Goal: Information Seeking & Learning: Learn about a topic

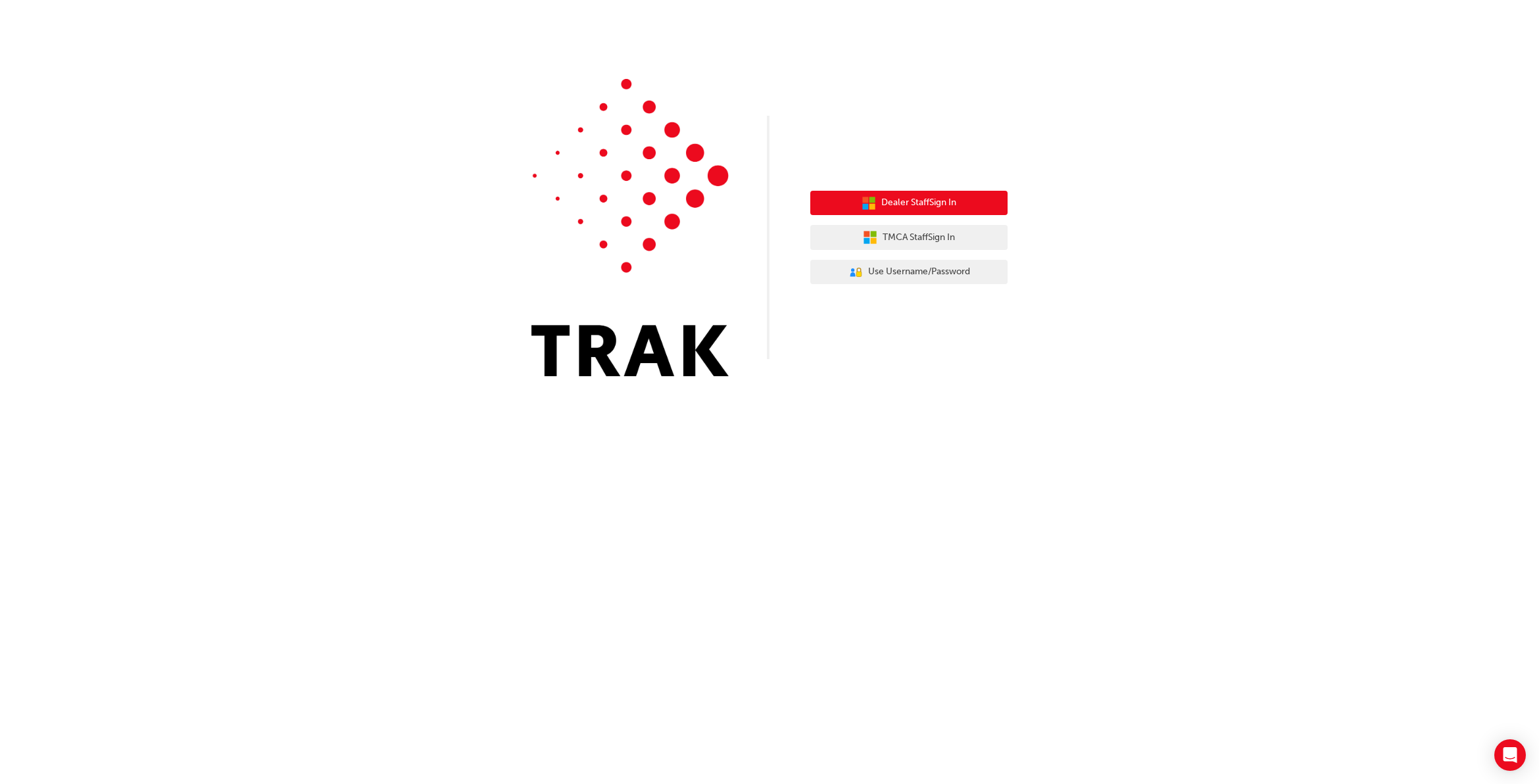
click at [935, 199] on span "Dealer Staff Sign In" at bounding box center [919, 203] width 75 height 15
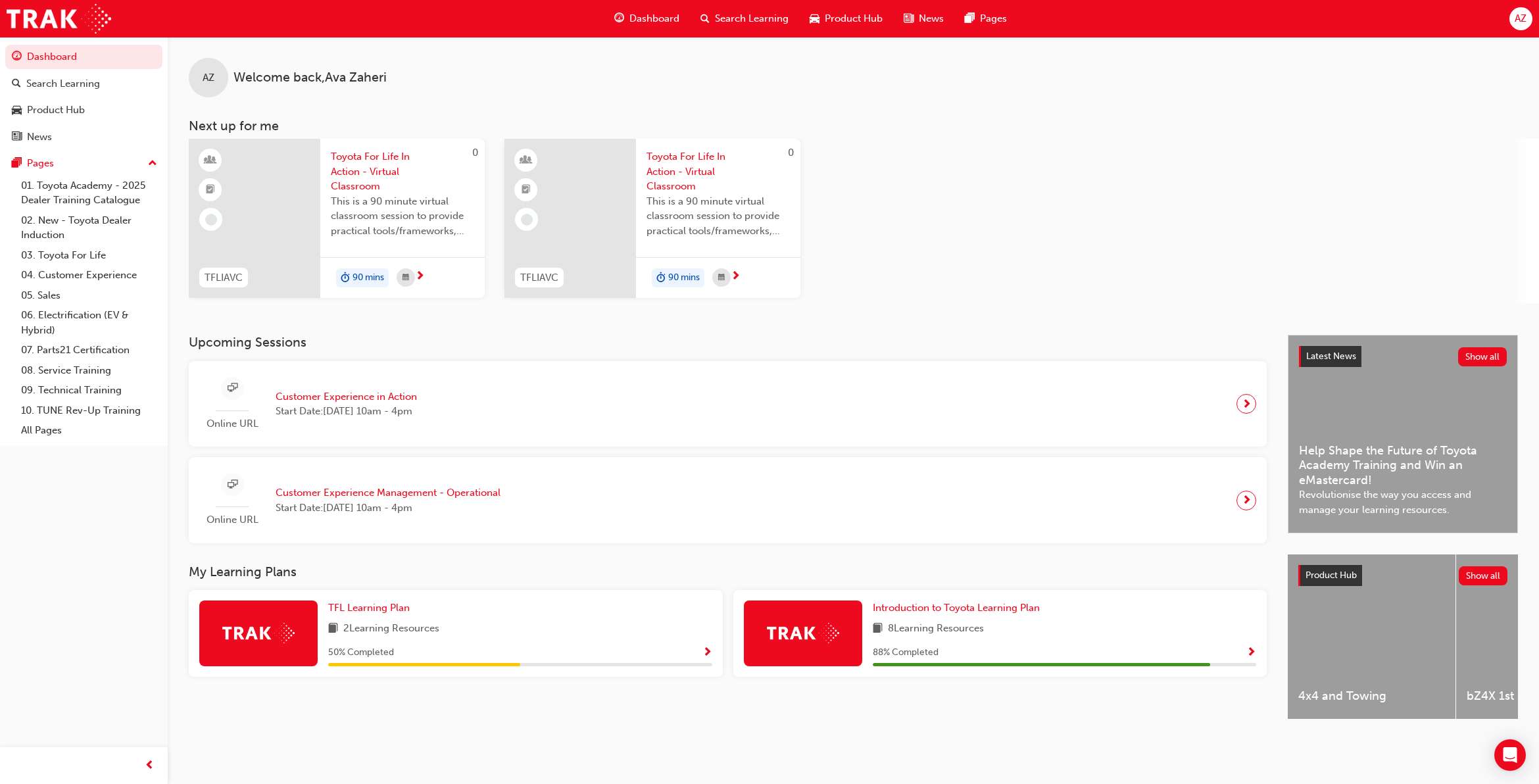
click at [112, 93] on link "Search Learning" at bounding box center [84, 84] width 157 height 24
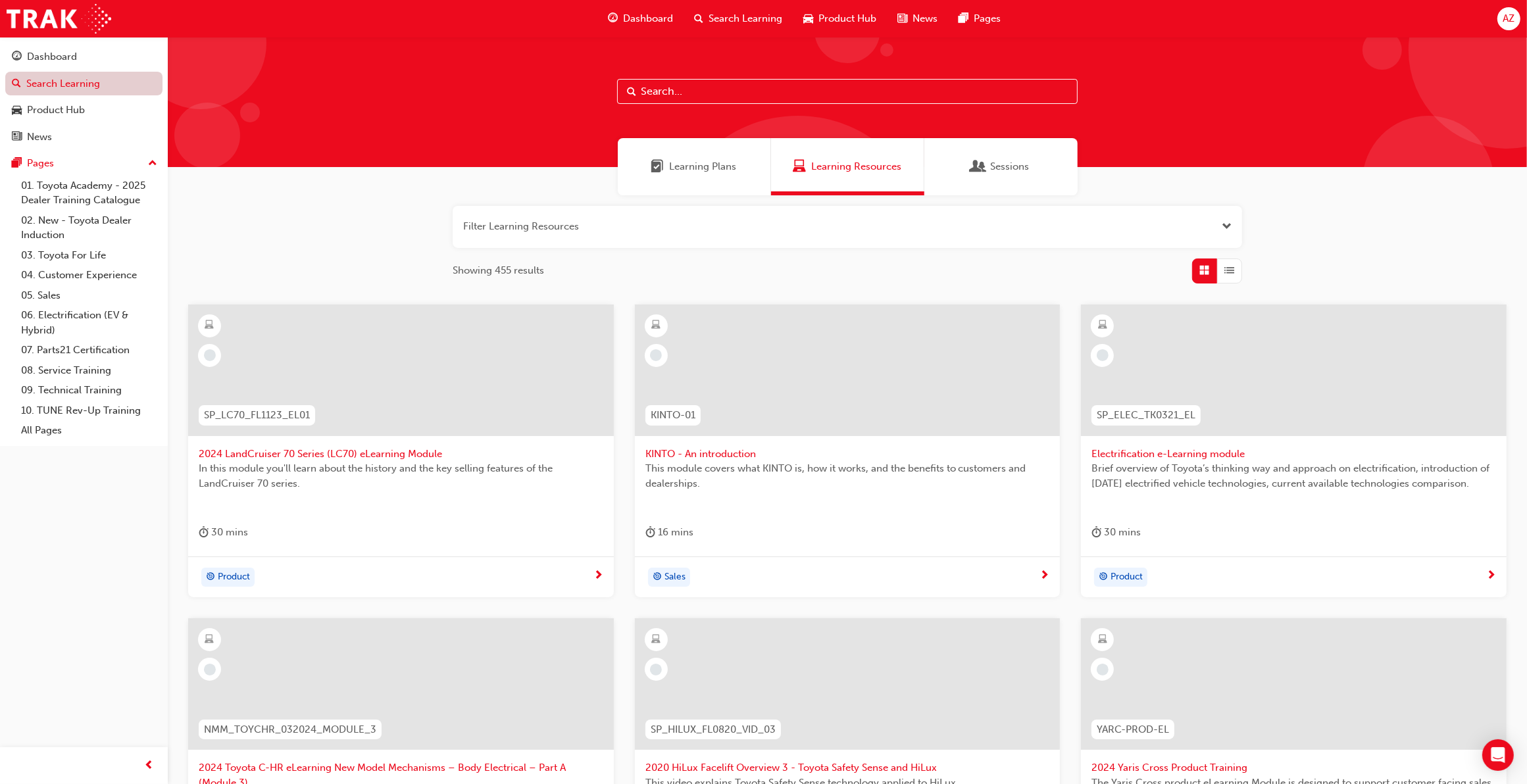
drag, startPoint x: 50, startPoint y: 61, endPoint x: 75, endPoint y: 74, distance: 28.2
click at [50, 61] on div "Dashboard" at bounding box center [52, 57] width 50 height 15
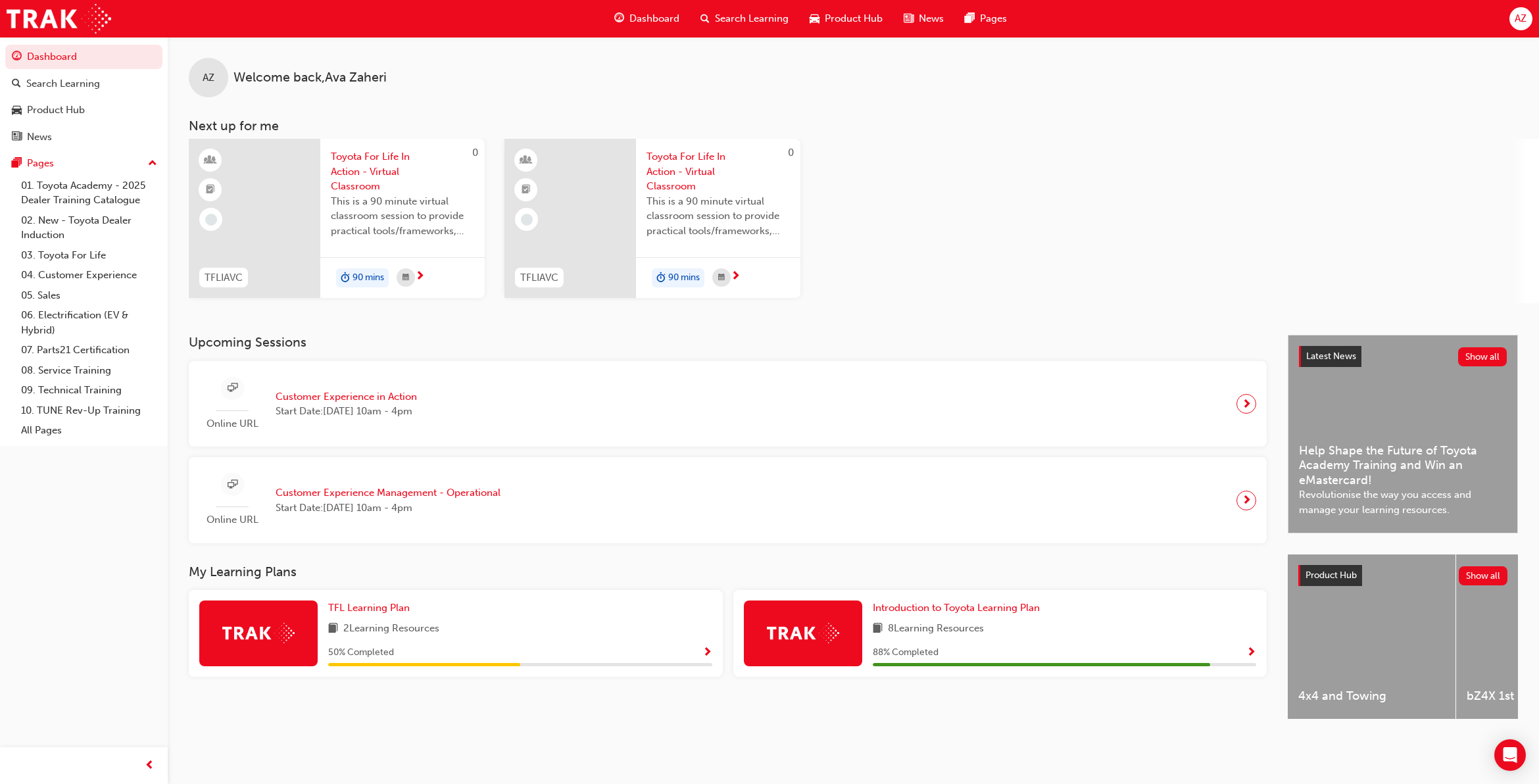
click at [417, 410] on span "Start Date: Thu 9 Oct 2025 , 10am - 4pm" at bounding box center [346, 412] width 141 height 15
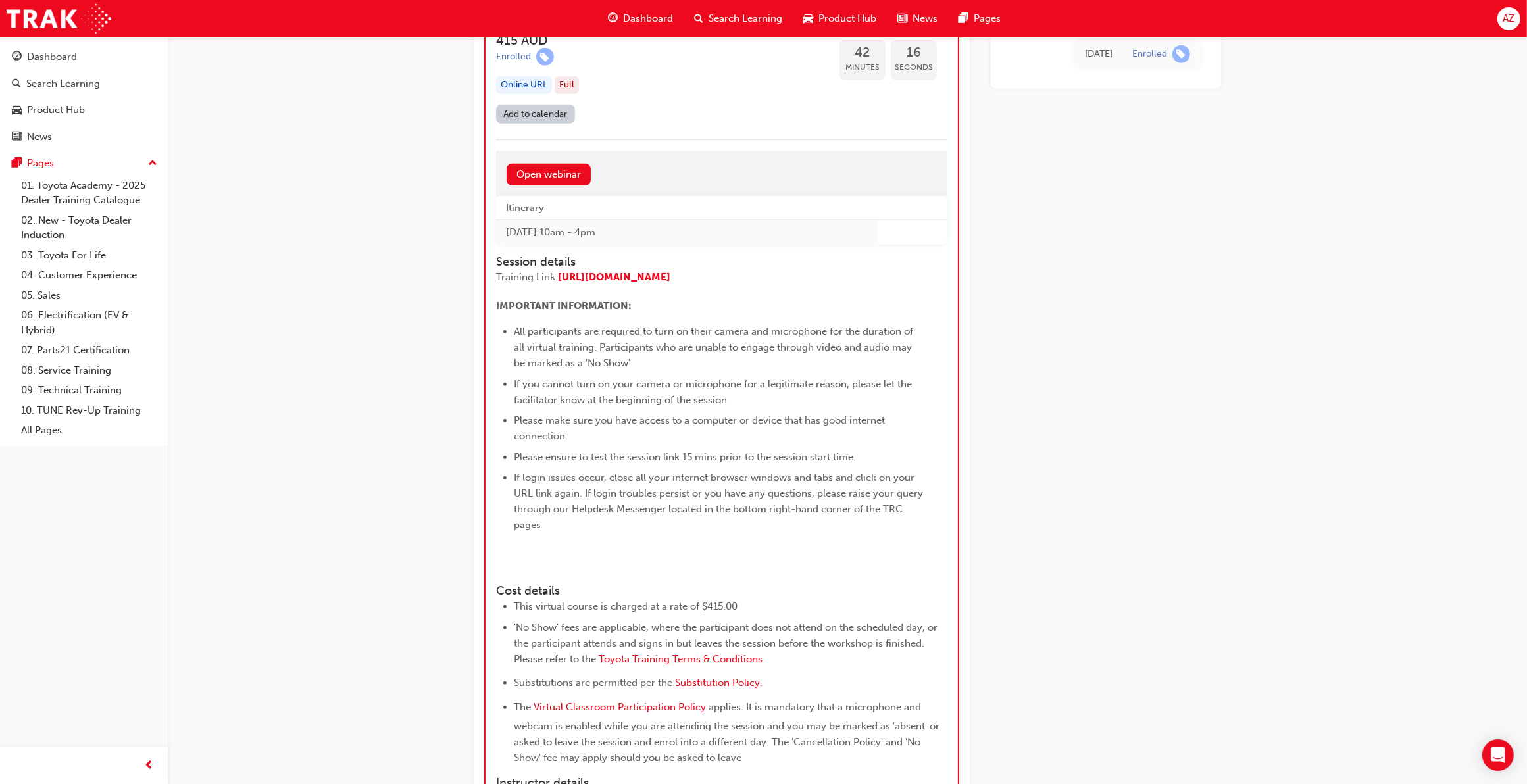
scroll to position [832, 0]
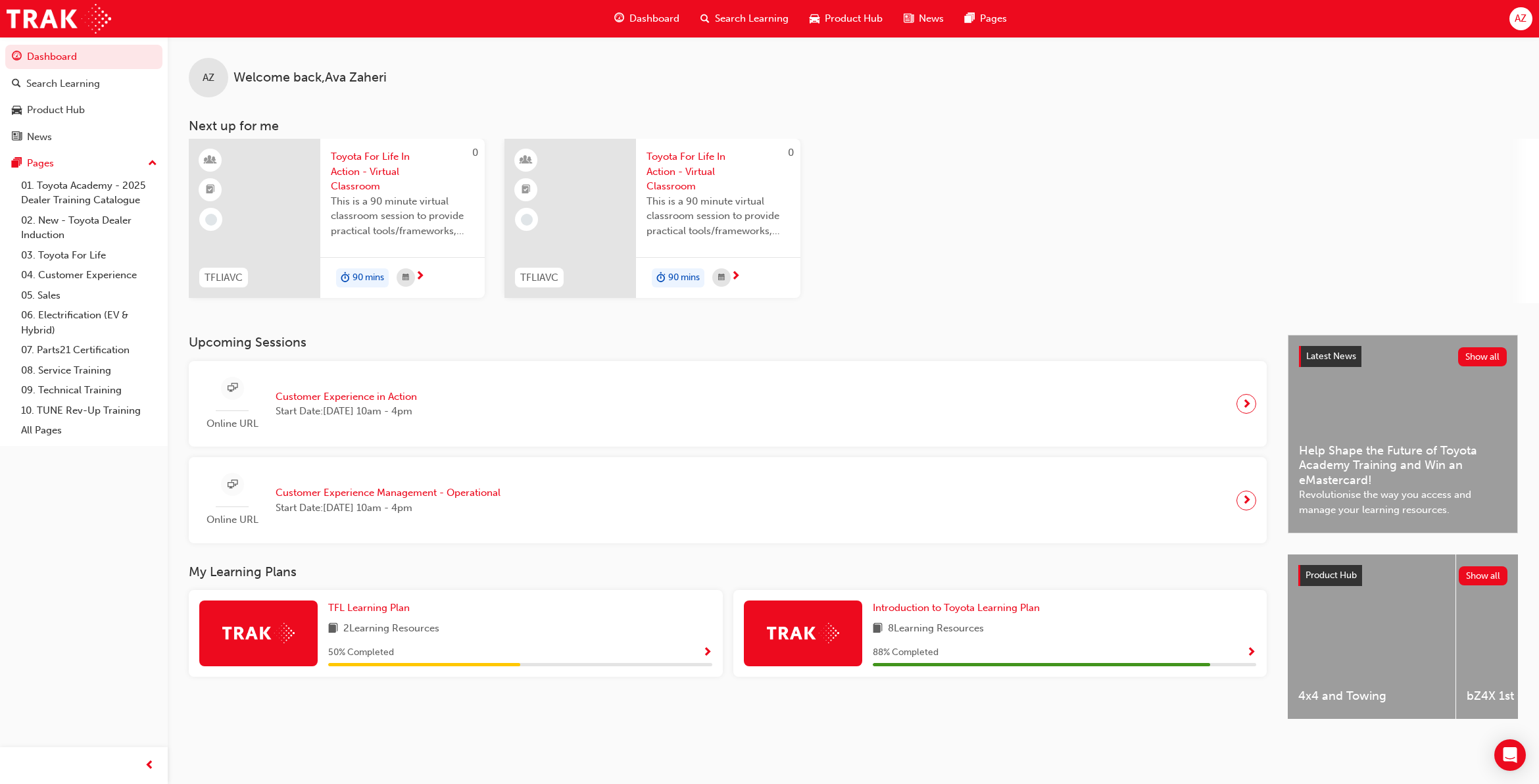
click at [342, 520] on div "Online URL Customer Experience Management - Operational Start Date: Thu 16 Oct …" at bounding box center [355, 500] width 312 height 55
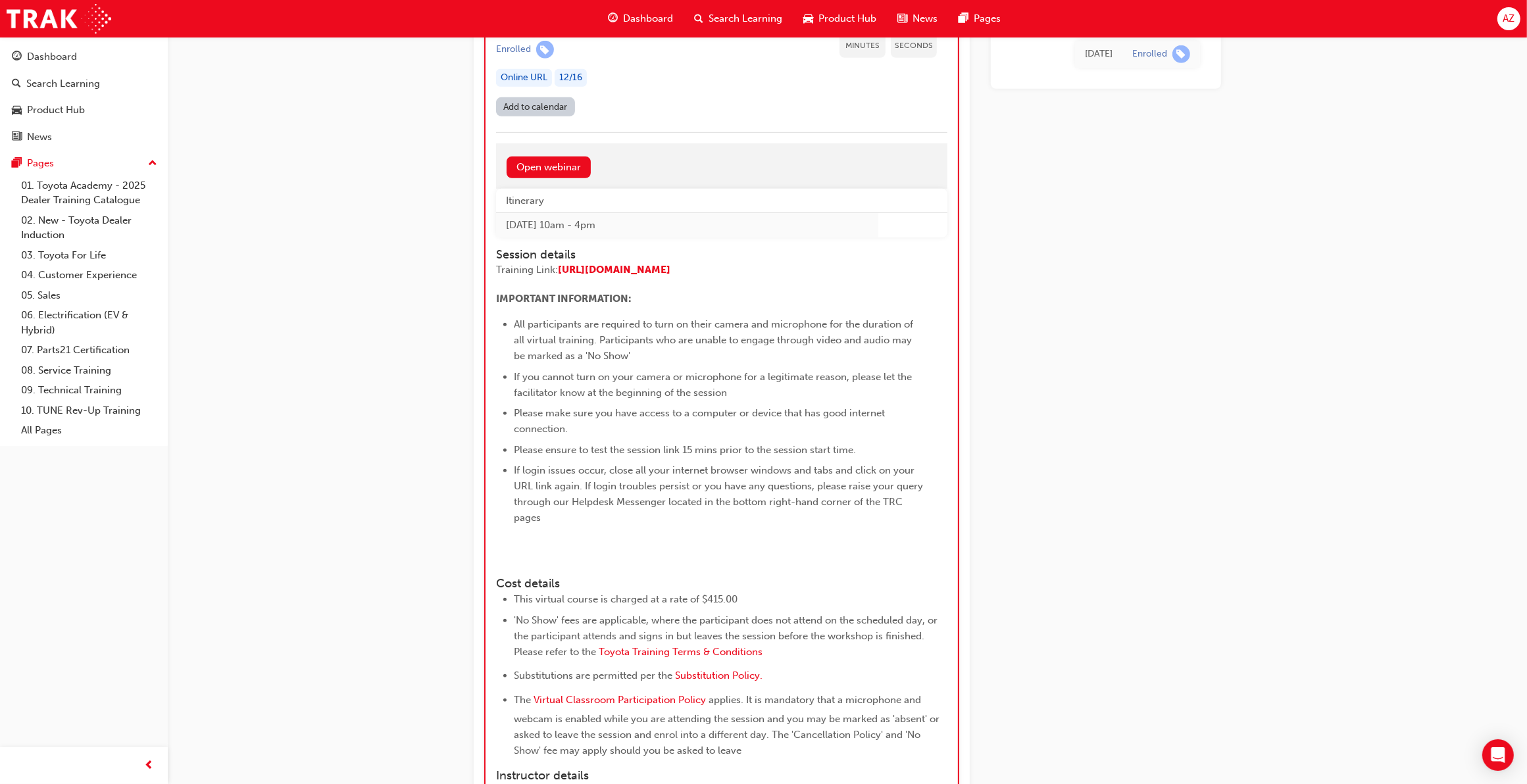
scroll to position [901, 0]
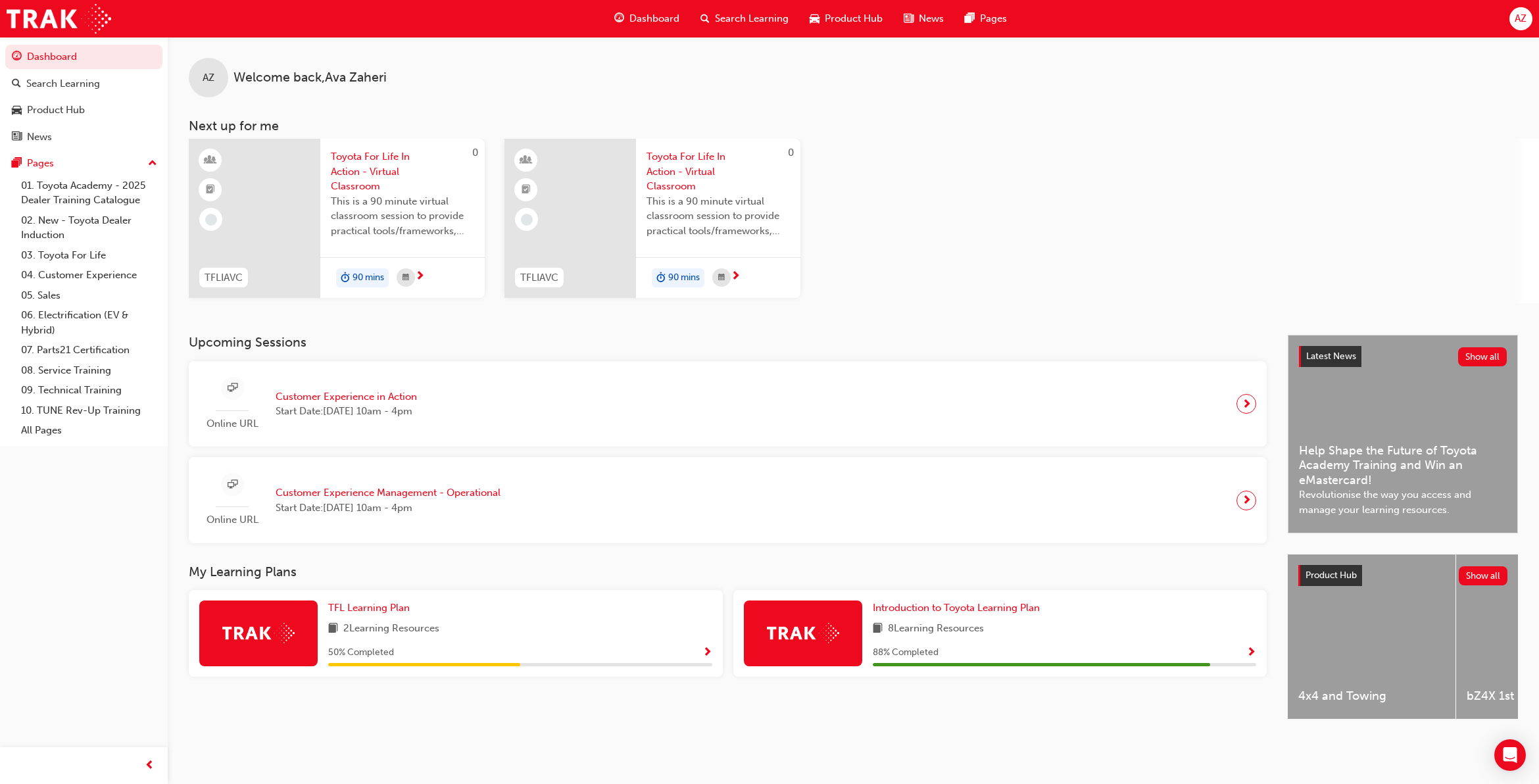
click at [377, 399] on span "Customer Experience in Action" at bounding box center [346, 397] width 141 height 15
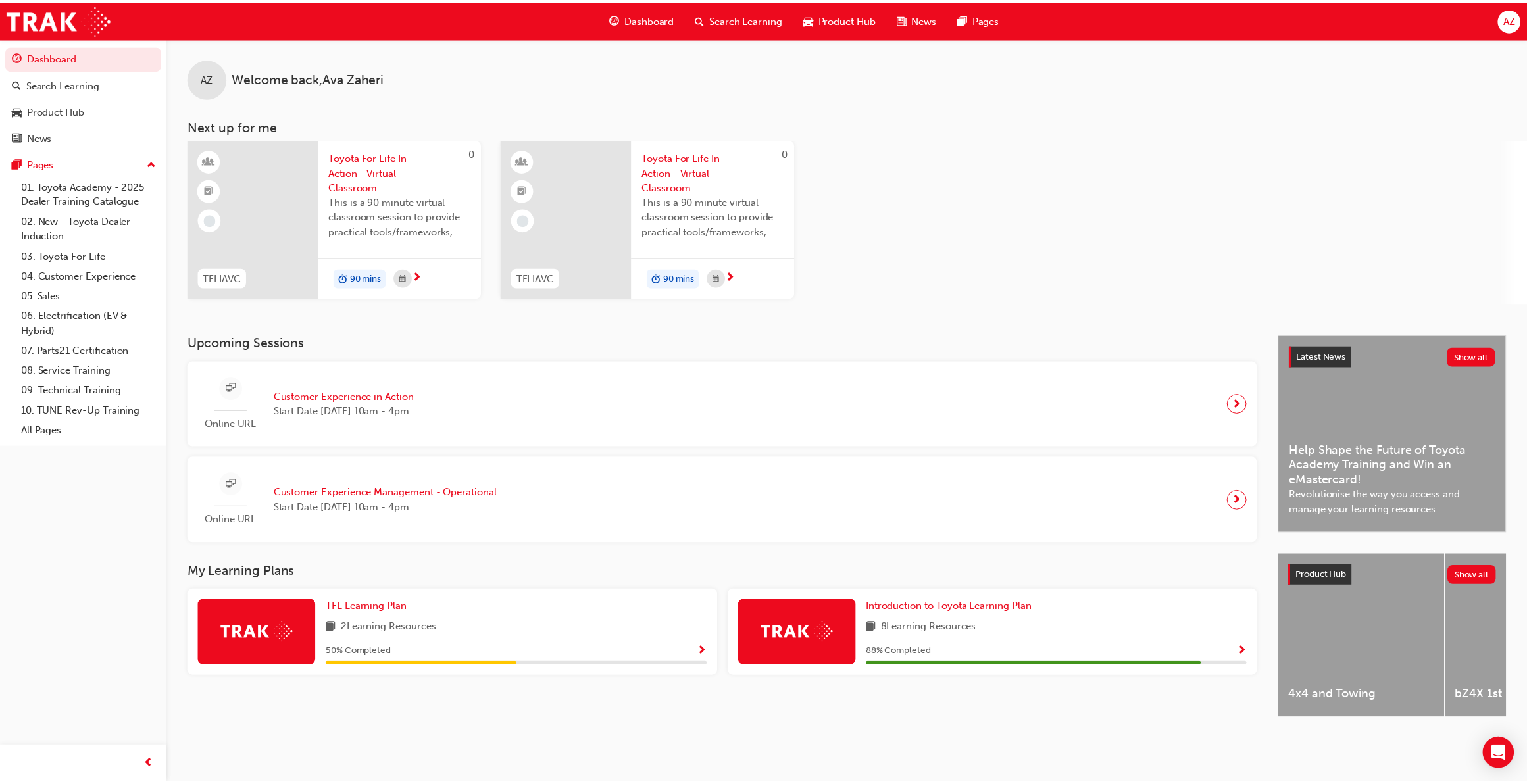
scroll to position [1031, 0]
